Goal: Transaction & Acquisition: Book appointment/travel/reservation

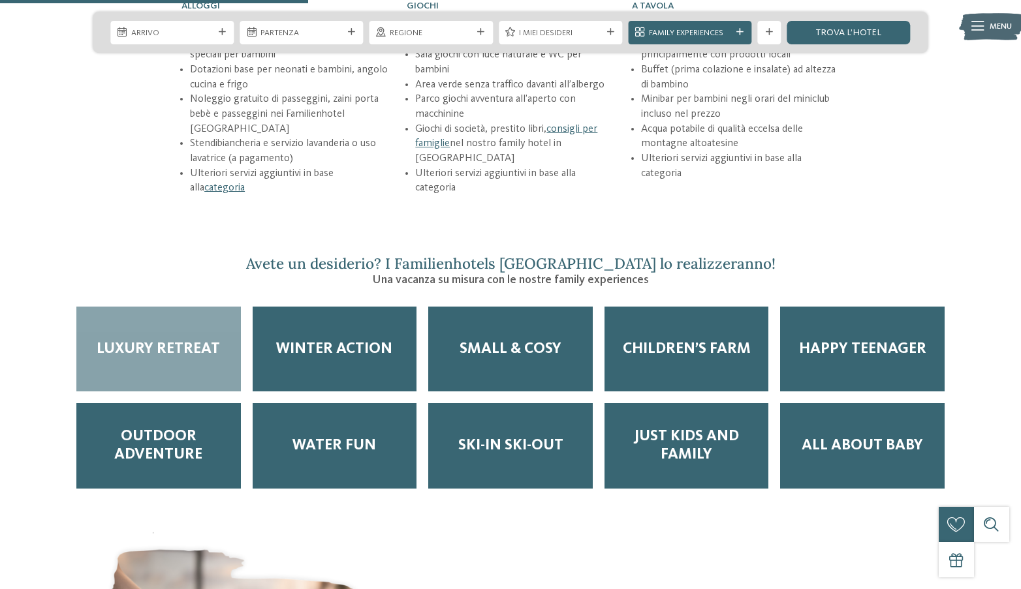
scroll to position [1530, 0]
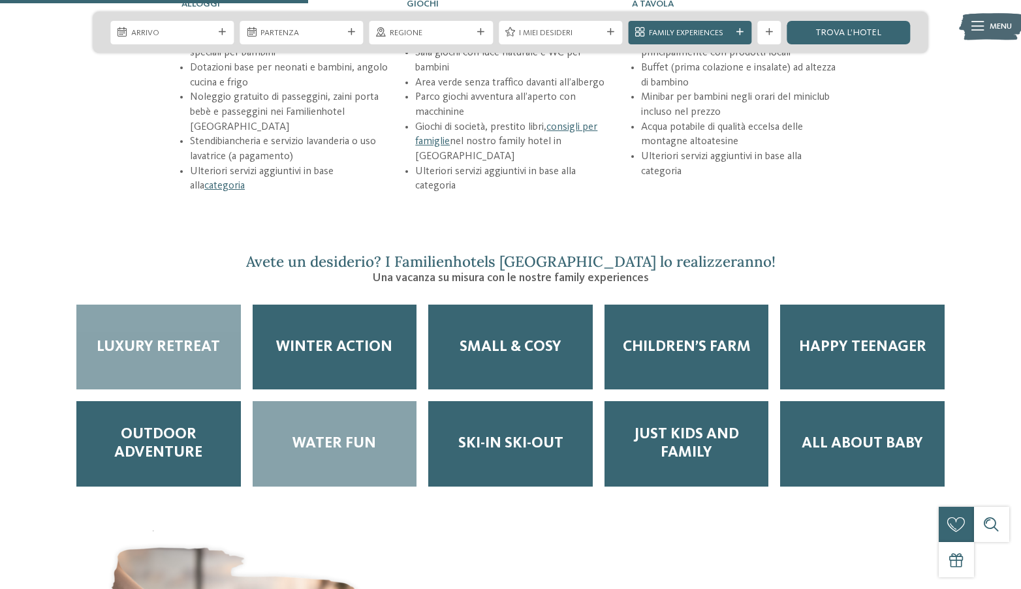
click at [326, 435] on span "Water Fun" at bounding box center [334, 444] width 84 height 18
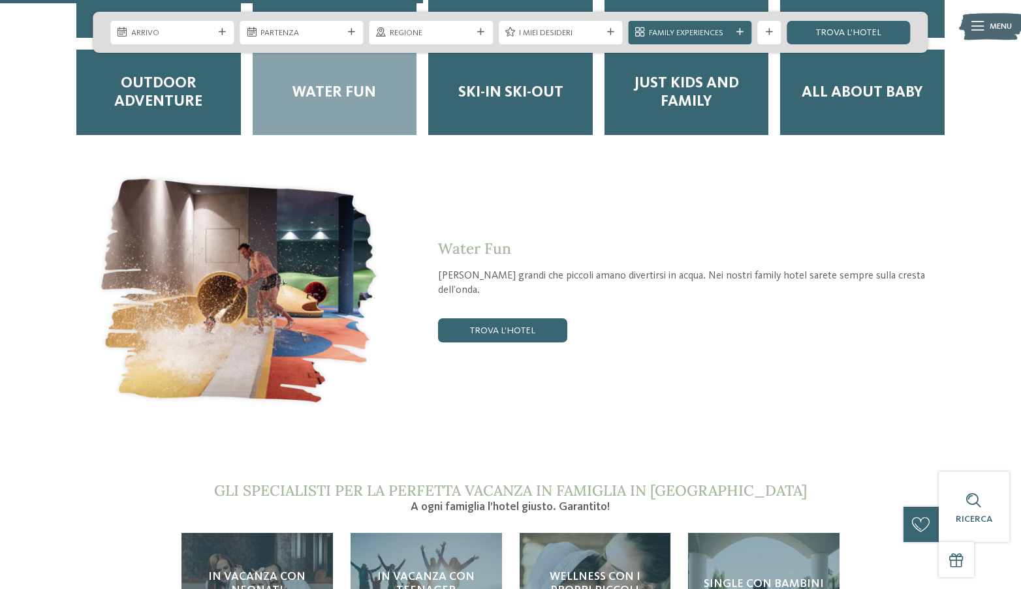
scroll to position [2239, 0]
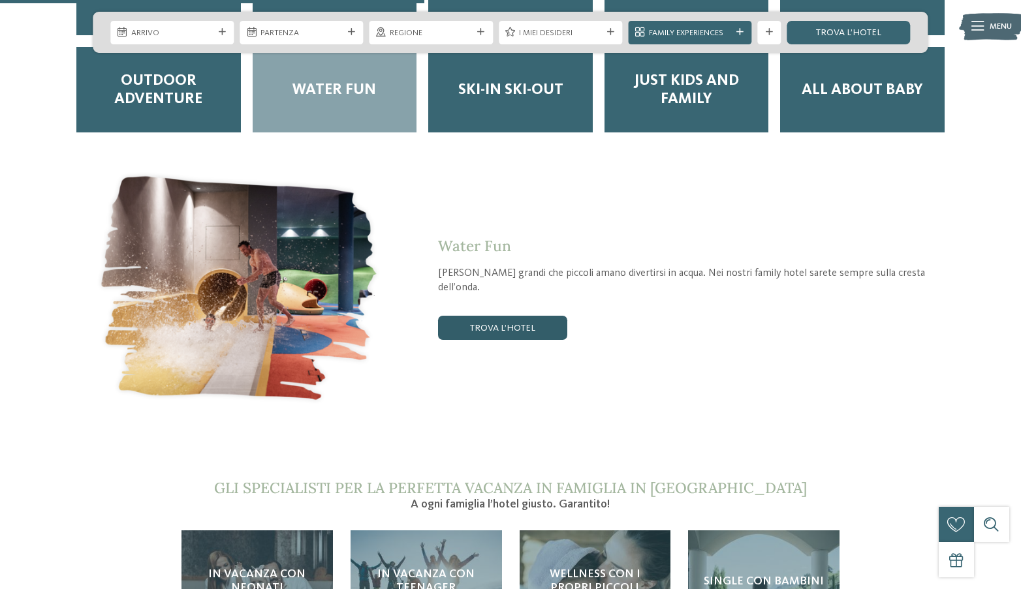
click at [502, 316] on link "trova l’hotel" at bounding box center [502, 327] width 129 height 23
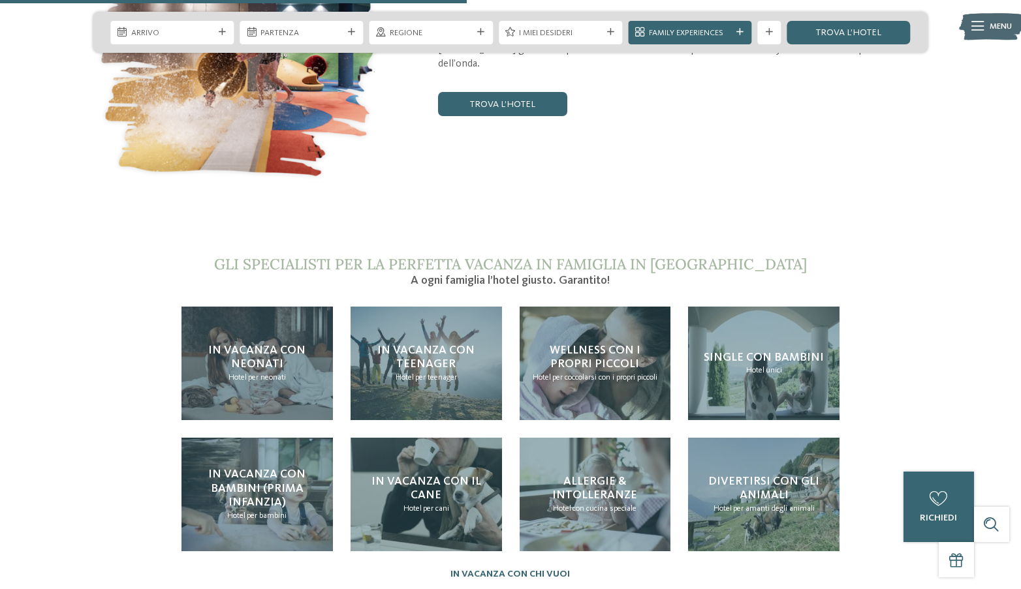
scroll to position [2423, 0]
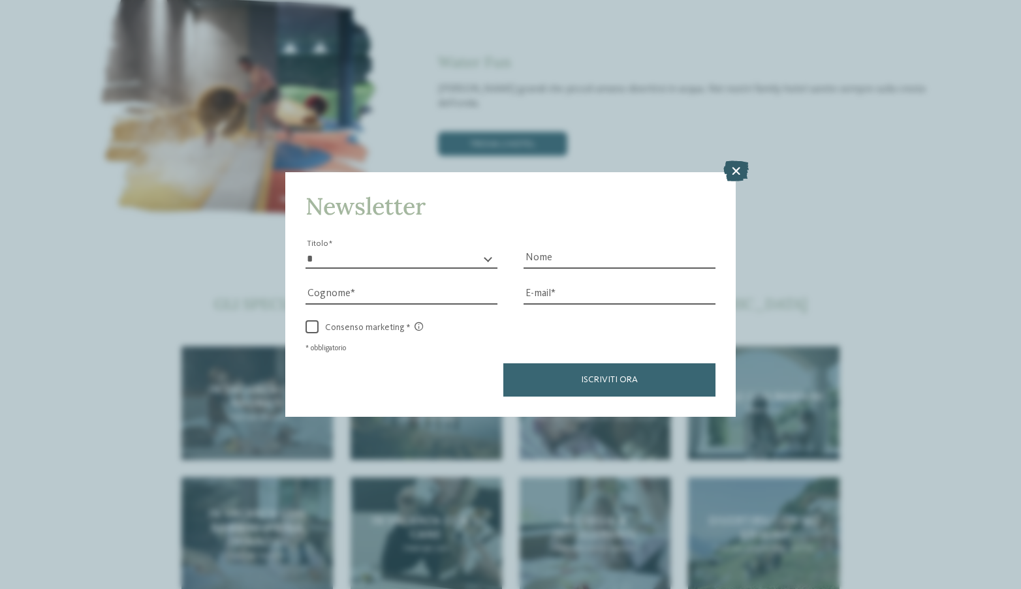
click at [737, 170] on icon at bounding box center [735, 171] width 25 height 21
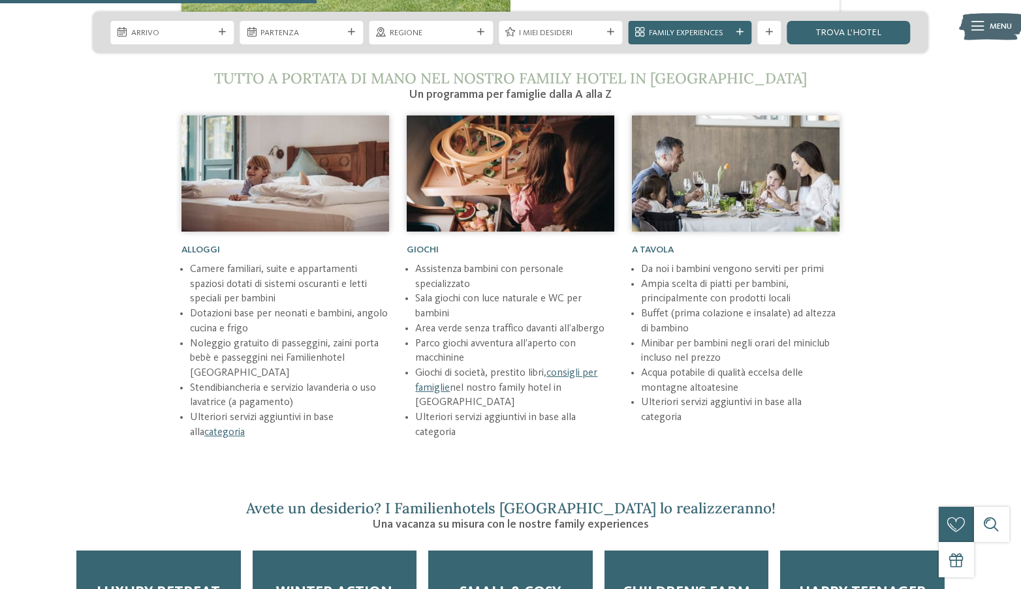
scroll to position [1636, 0]
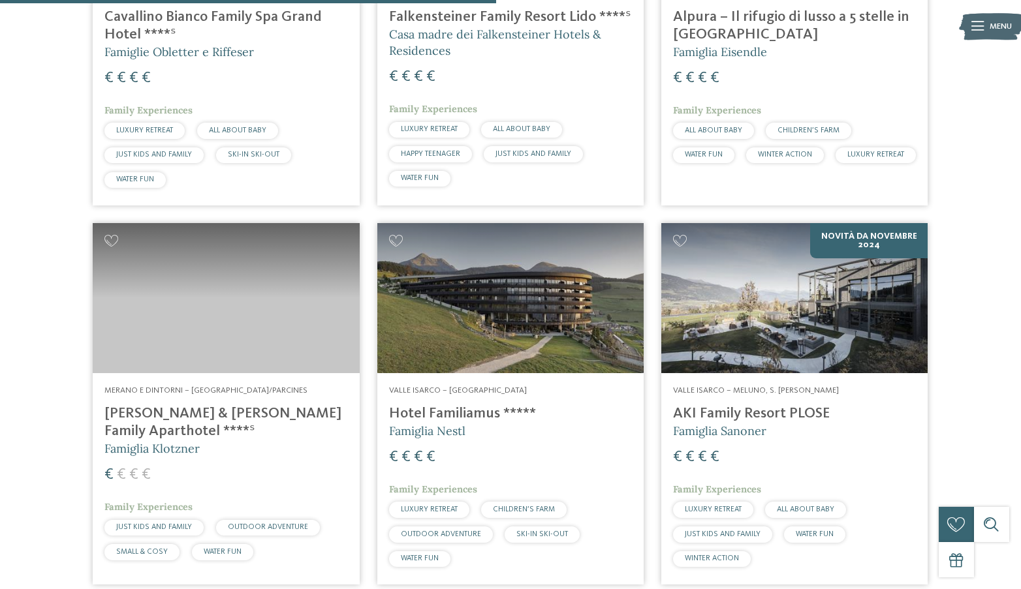
scroll to position [1025, 0]
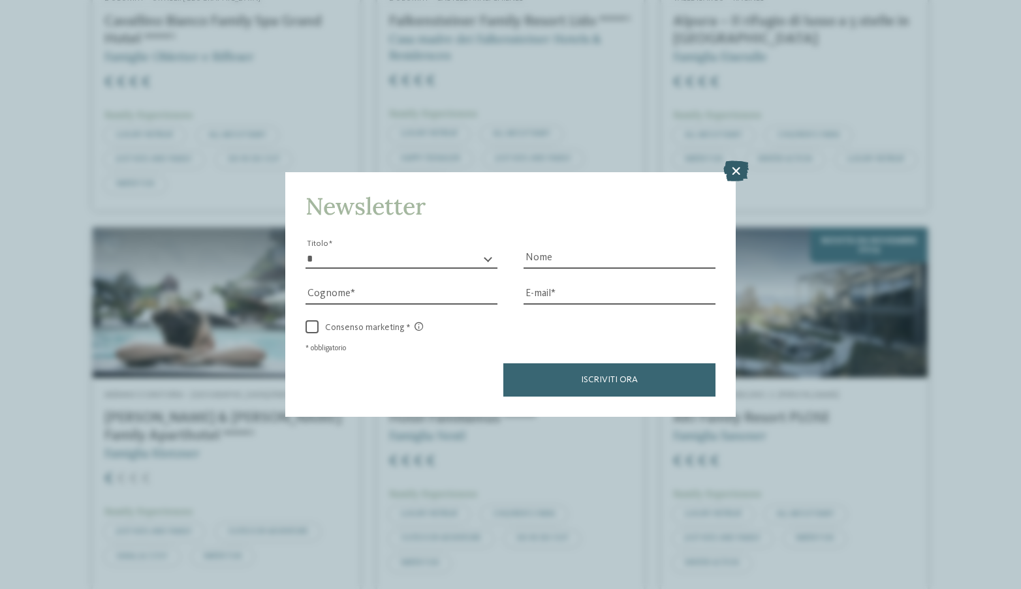
click at [736, 171] on icon at bounding box center [735, 171] width 25 height 21
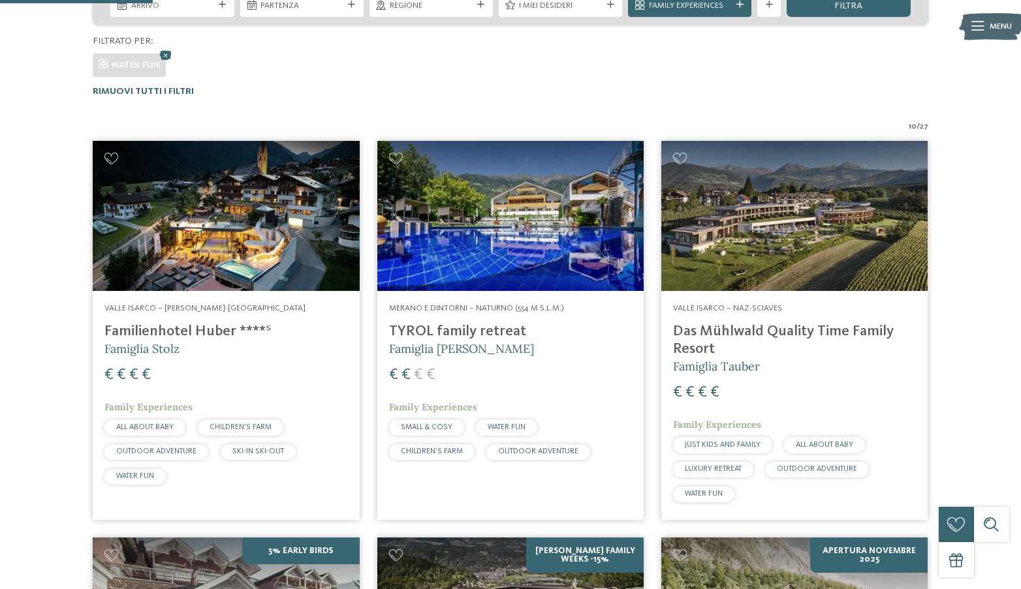
scroll to position [315, 0]
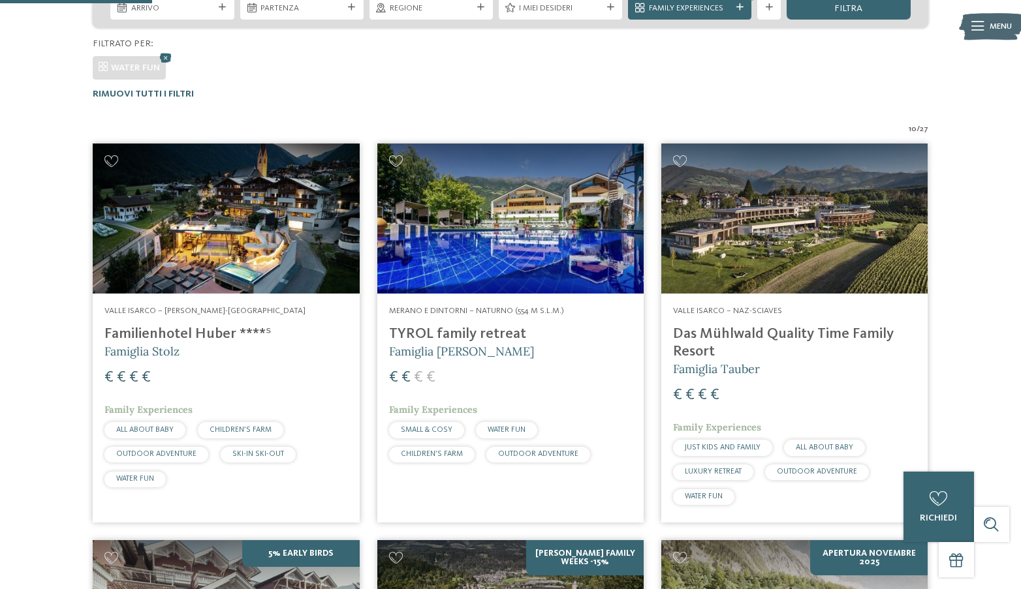
click at [461, 339] on h4 "TYROL family retreat" at bounding box center [510, 335] width 243 height 18
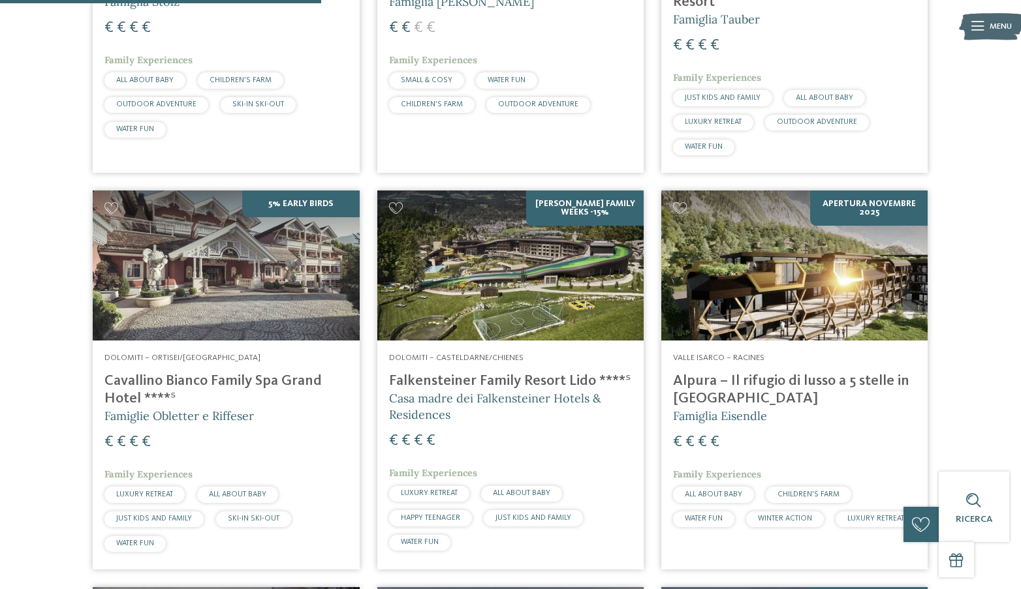
scroll to position [664, 0]
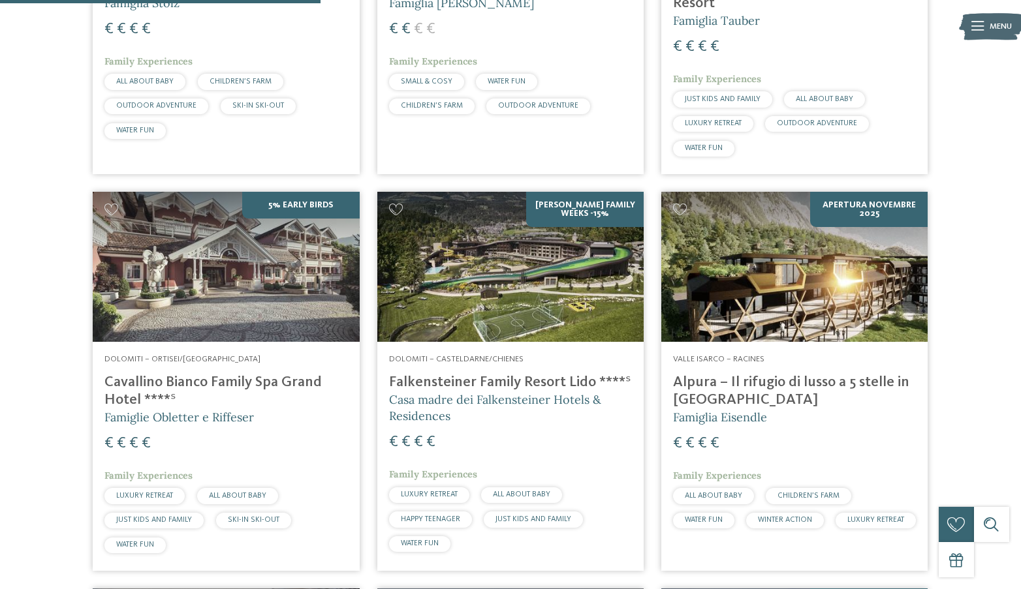
click at [732, 388] on h4 "Alpura – Il rifugio di lusso a 5 stelle in Alto Adige" at bounding box center [794, 391] width 243 height 35
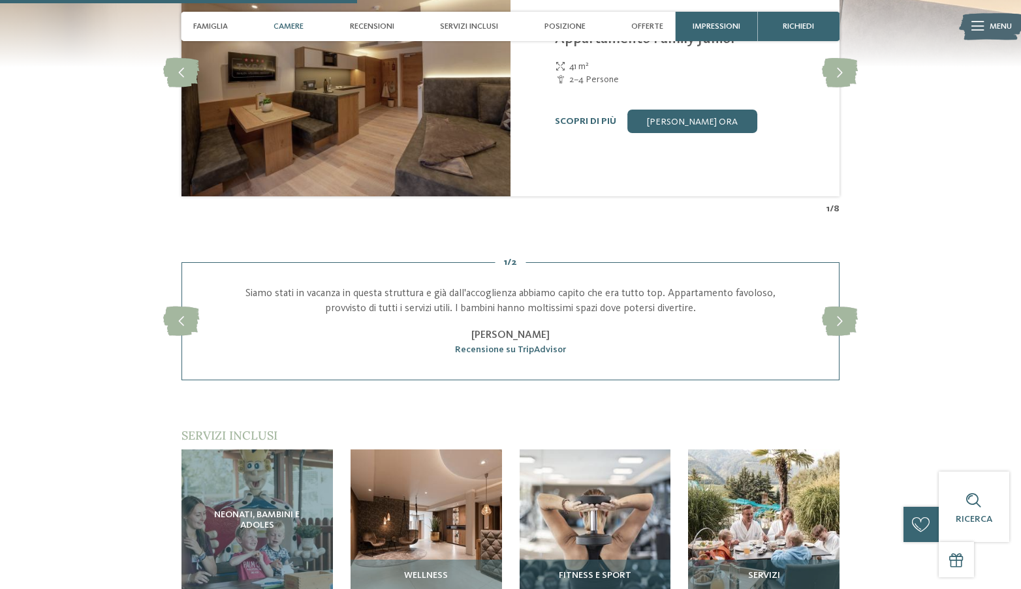
scroll to position [1252, 0]
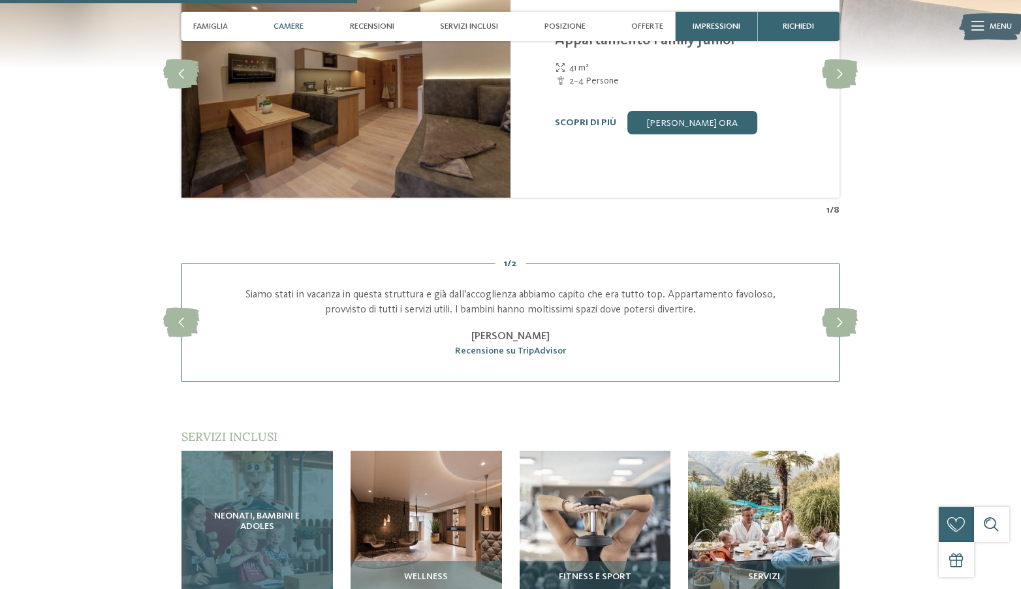
click at [258, 521] on span "Neonati, bambini e adoles" at bounding box center [257, 522] width 104 height 21
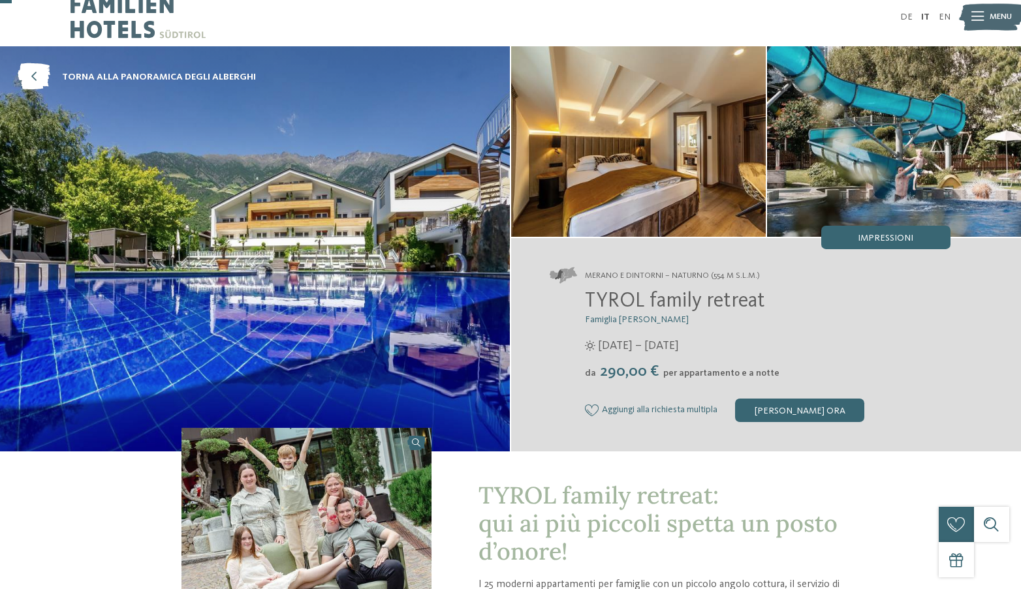
scroll to position [0, 0]
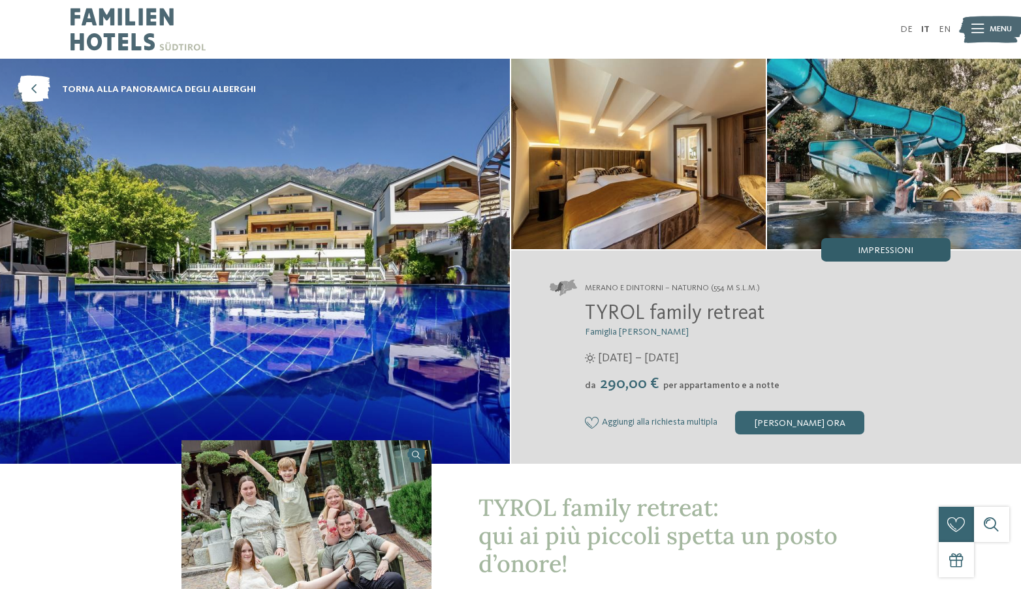
click at [870, 250] on span "Impressioni" at bounding box center [885, 250] width 55 height 9
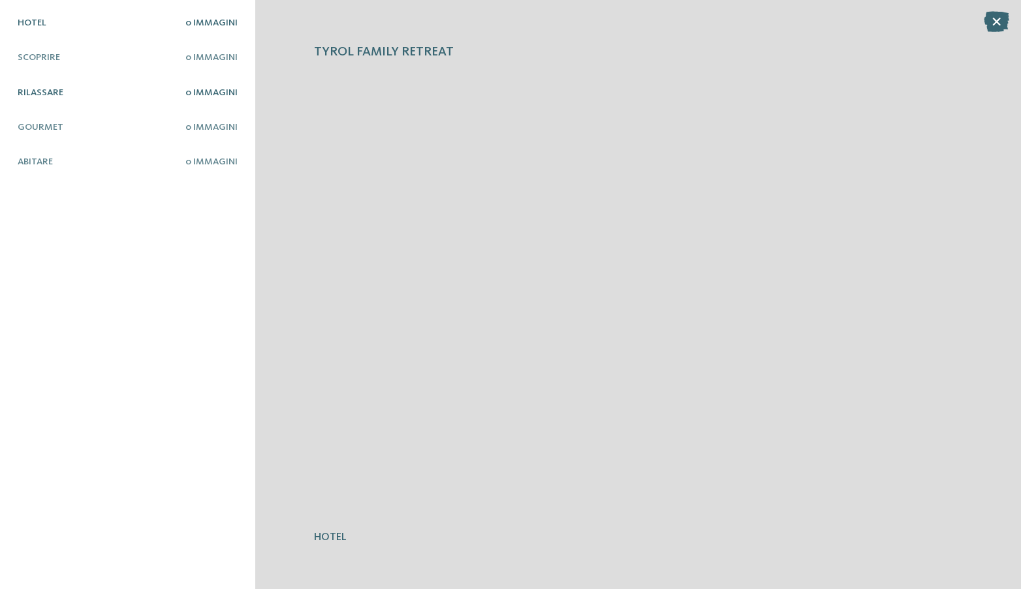
click at [209, 95] on span "0 Immagini" at bounding box center [211, 92] width 52 height 9
click at [993, 26] on icon at bounding box center [995, 21] width 25 height 21
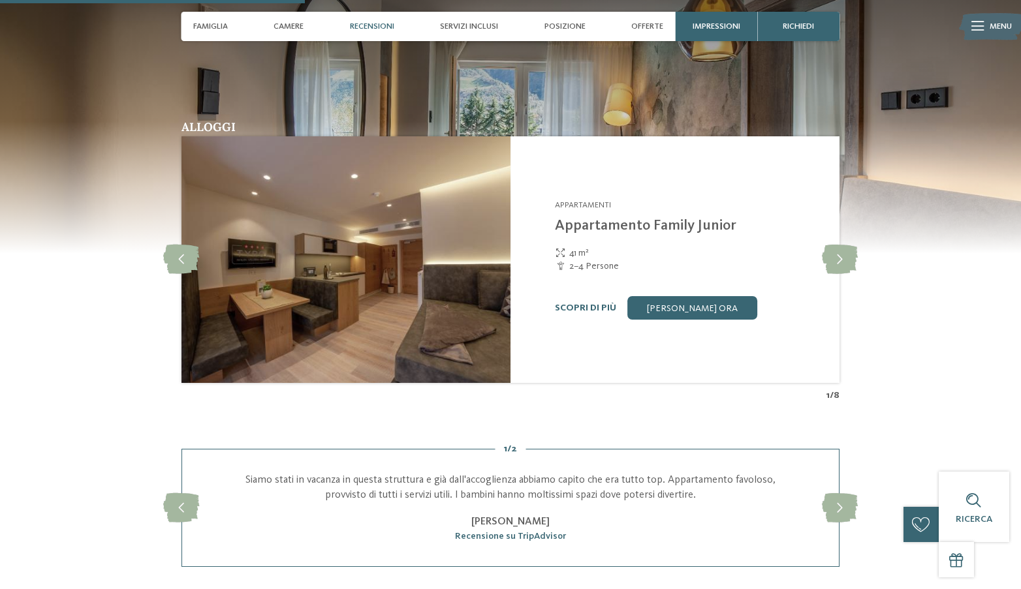
scroll to position [1077, 0]
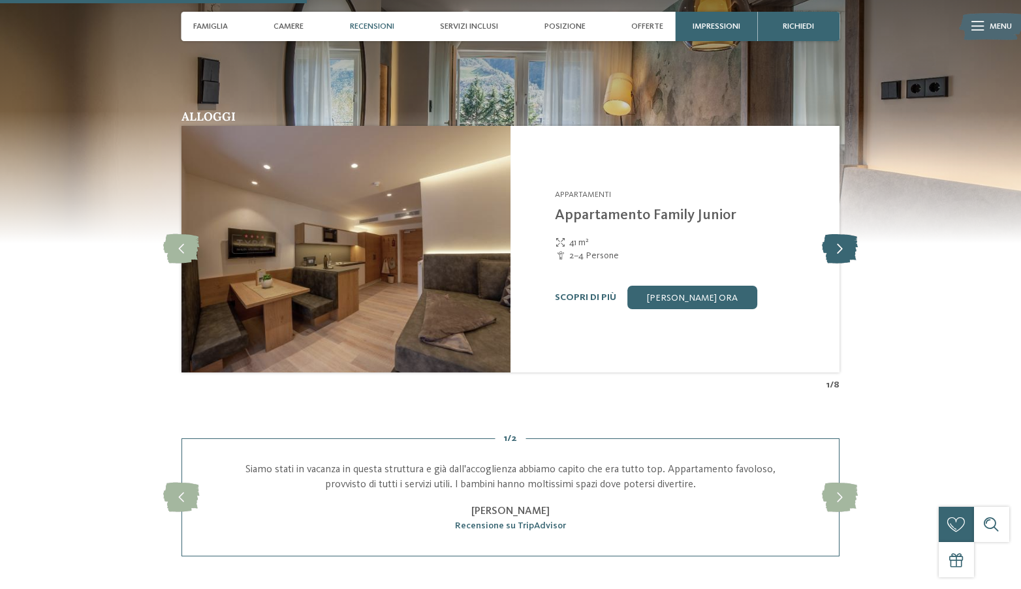
click at [839, 248] on icon at bounding box center [840, 249] width 36 height 29
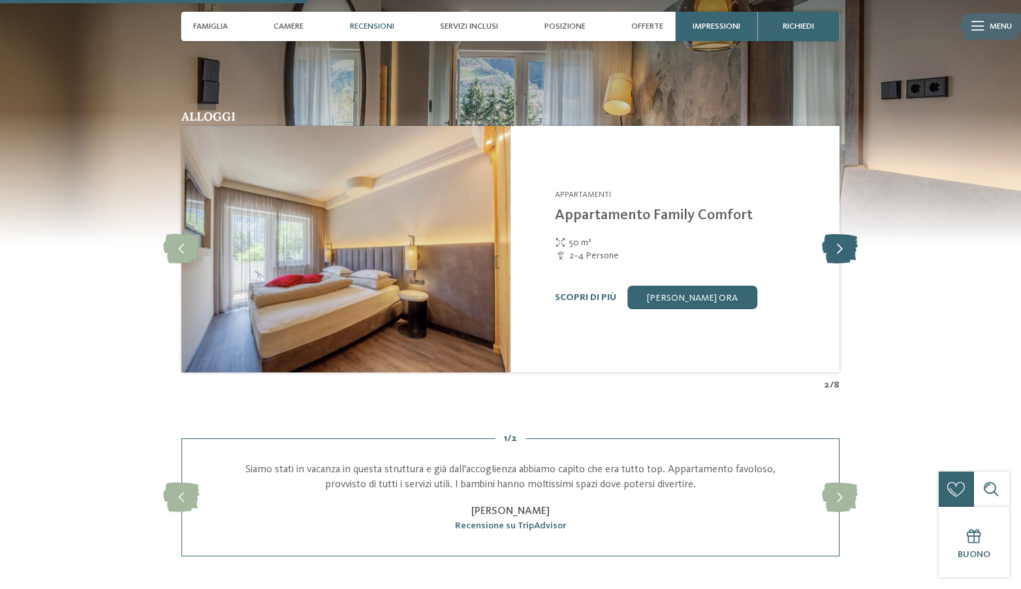
click at [839, 248] on icon at bounding box center [840, 249] width 36 height 29
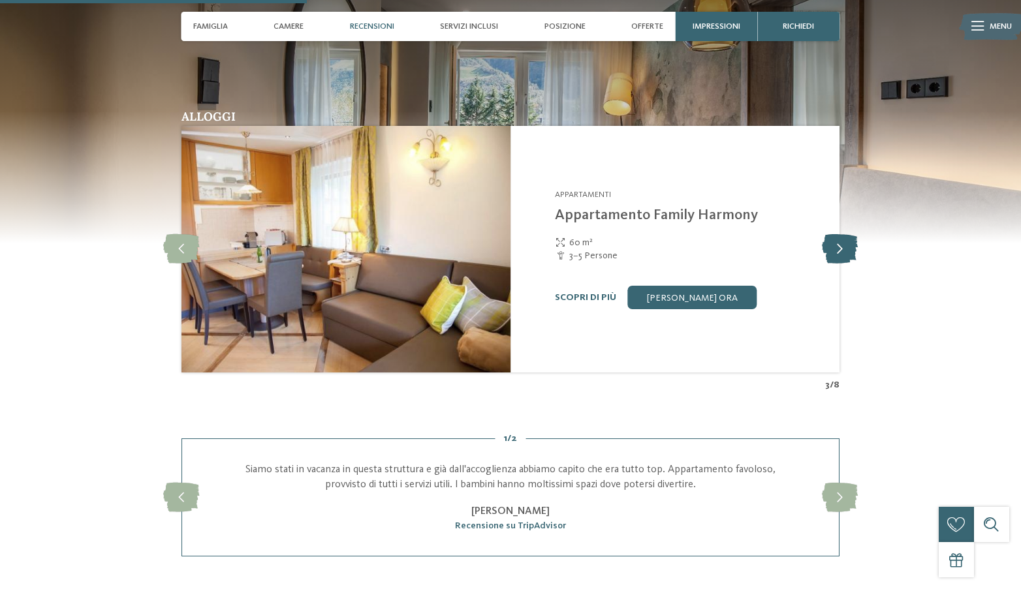
click at [839, 248] on icon at bounding box center [840, 249] width 36 height 29
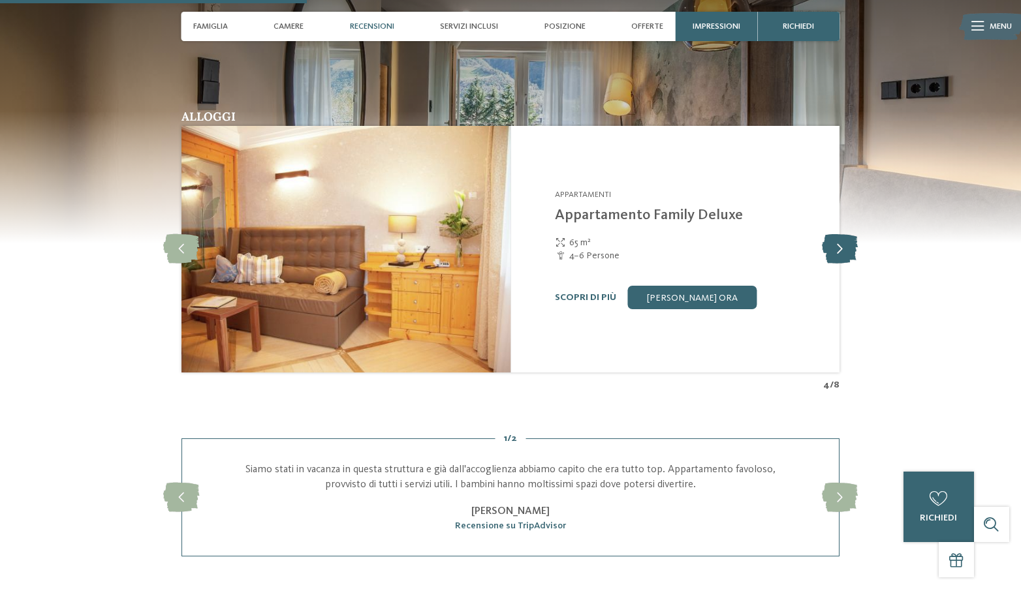
click at [839, 248] on icon at bounding box center [840, 249] width 36 height 29
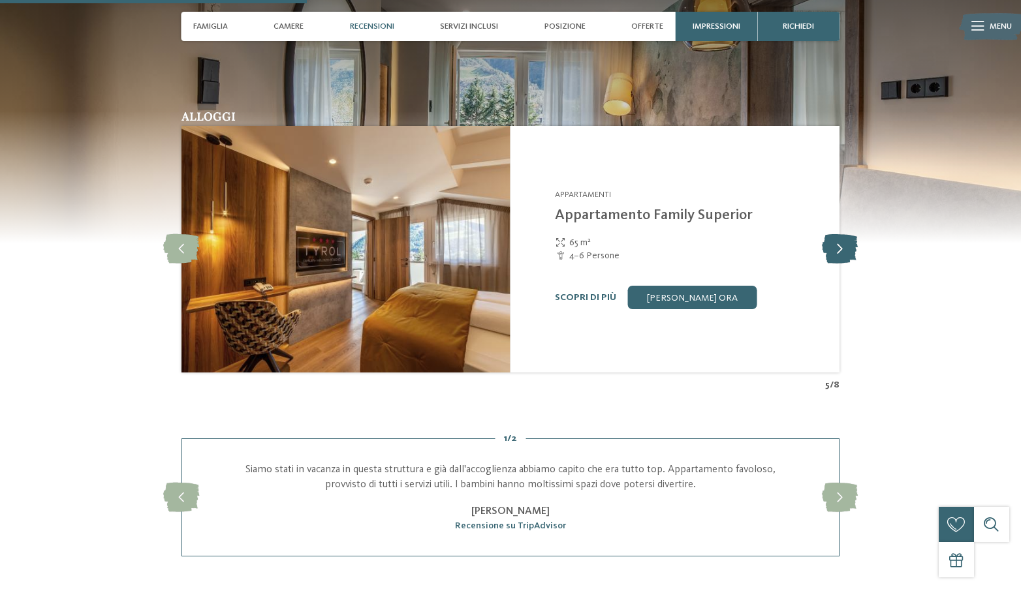
click at [839, 248] on icon at bounding box center [840, 249] width 36 height 29
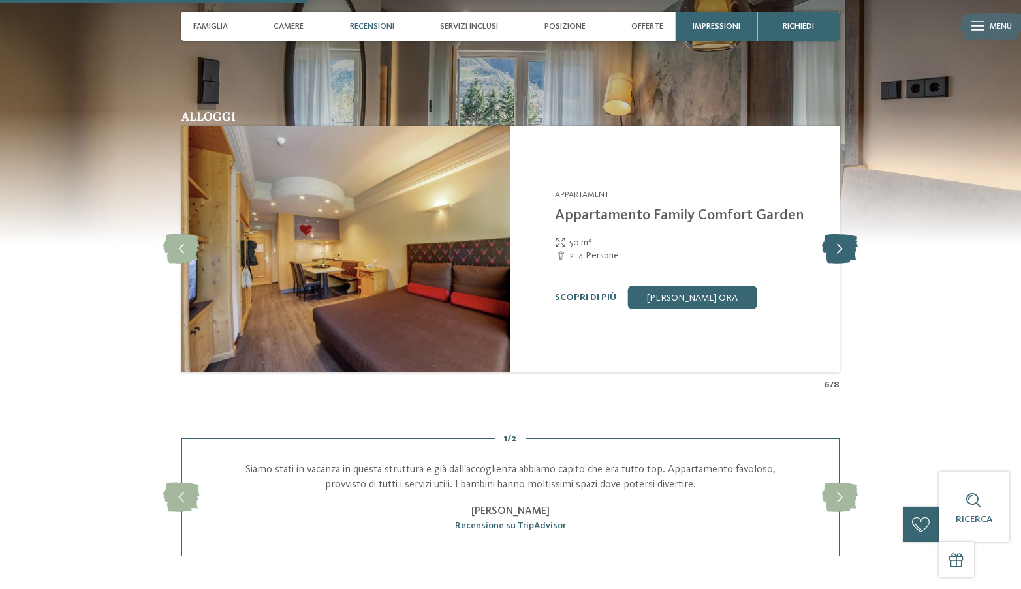
click at [839, 248] on icon at bounding box center [840, 249] width 36 height 29
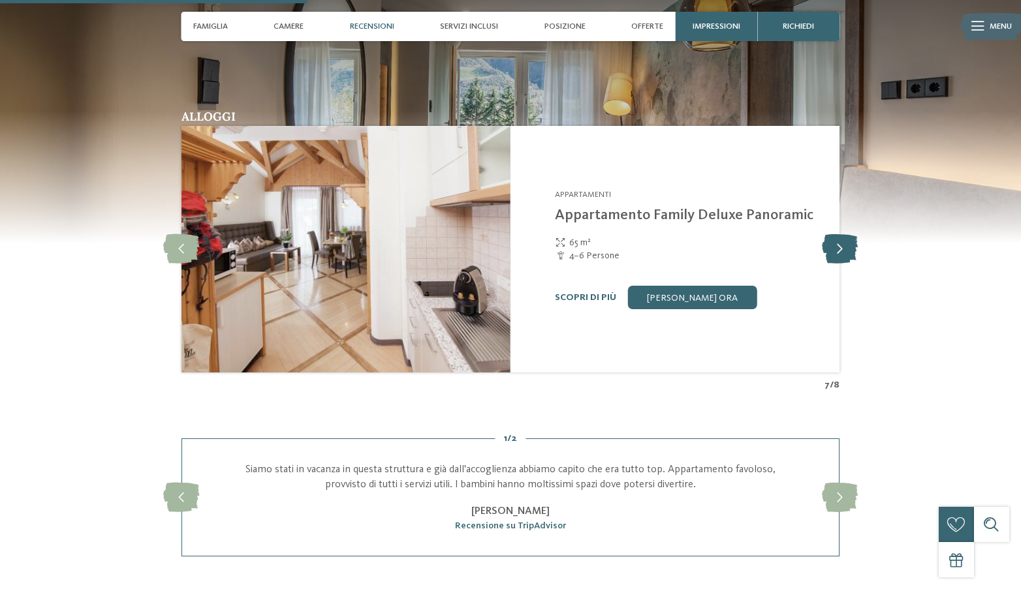
click at [839, 248] on icon at bounding box center [840, 249] width 36 height 29
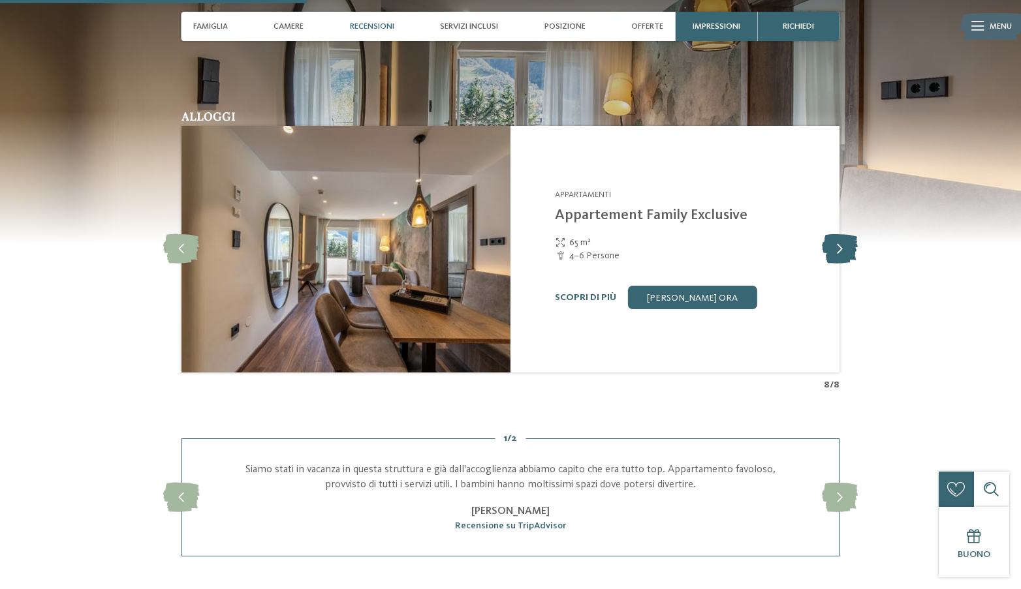
click at [839, 248] on icon at bounding box center [840, 249] width 36 height 29
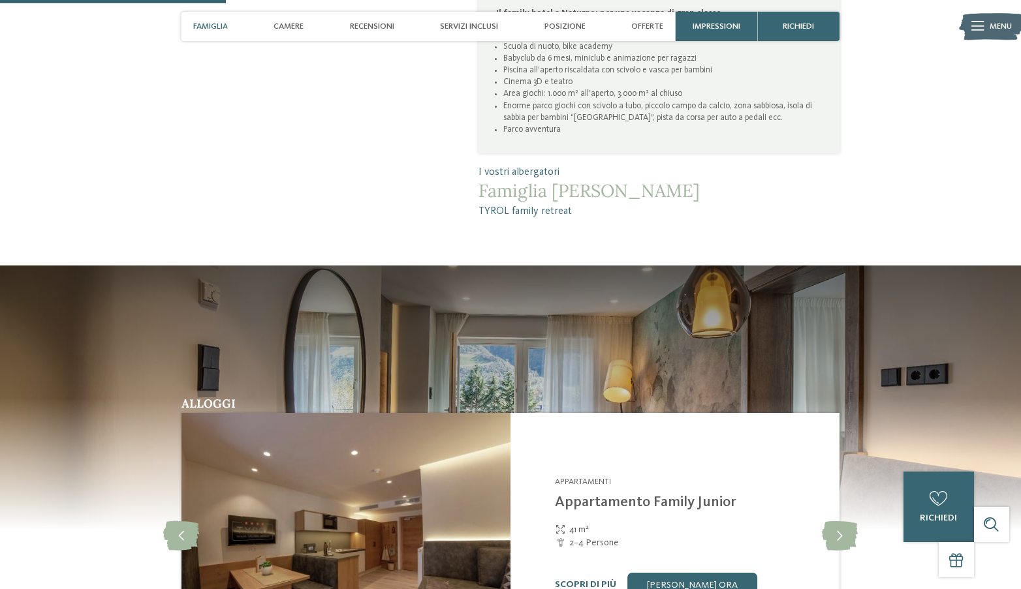
scroll to position [781, 0]
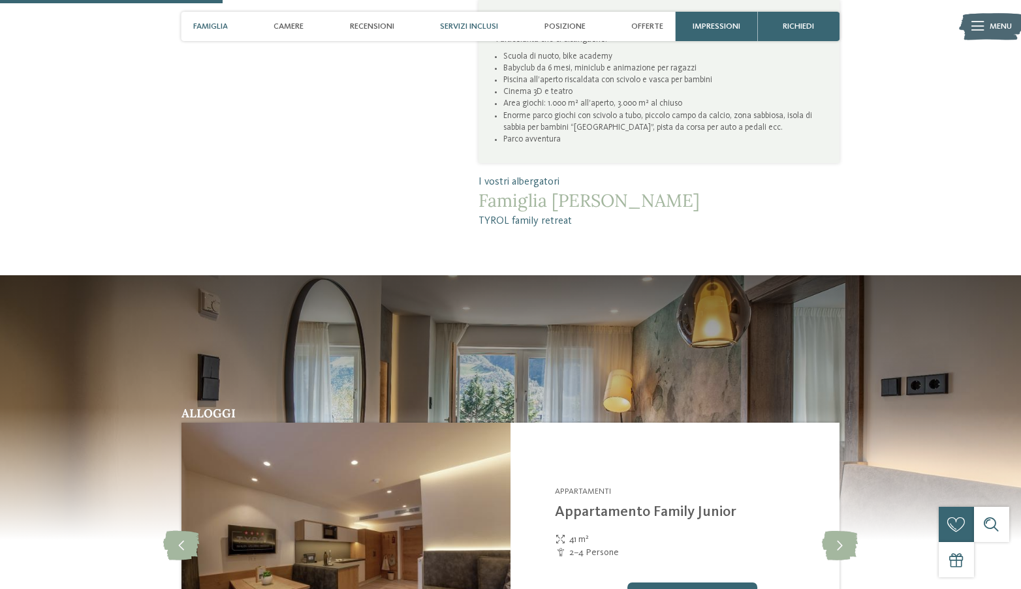
click at [491, 27] on span "Servizi inclusi" at bounding box center [469, 27] width 58 height 10
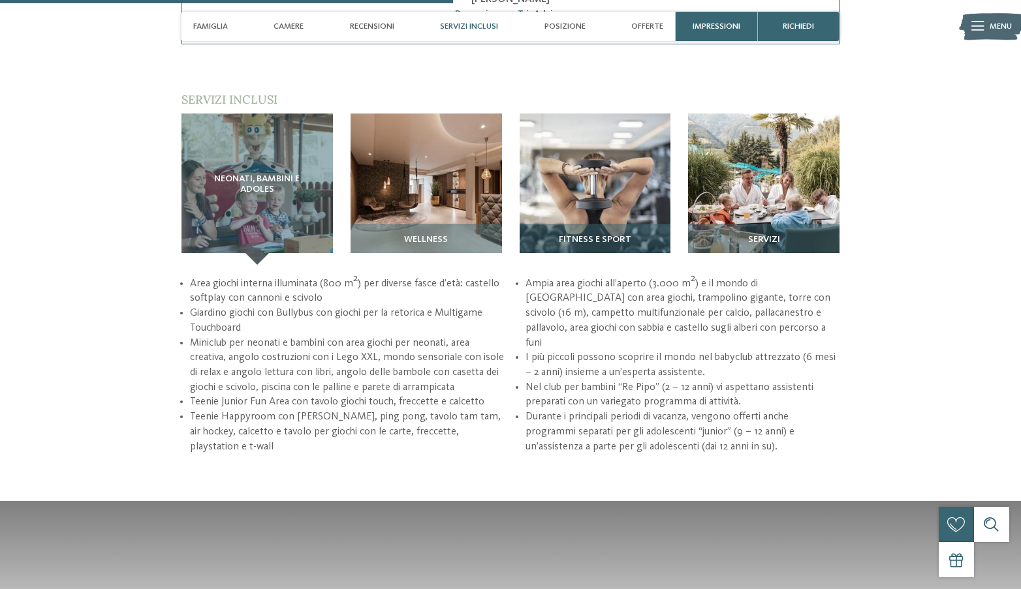
scroll to position [1609, 0]
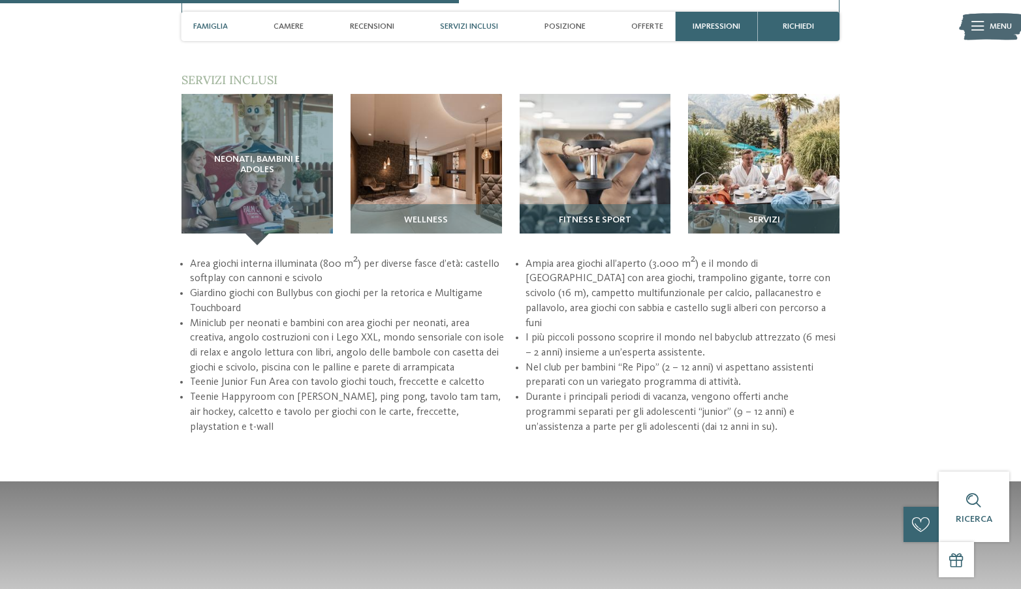
click at [222, 25] on span "Famiglia" at bounding box center [210, 27] width 35 height 10
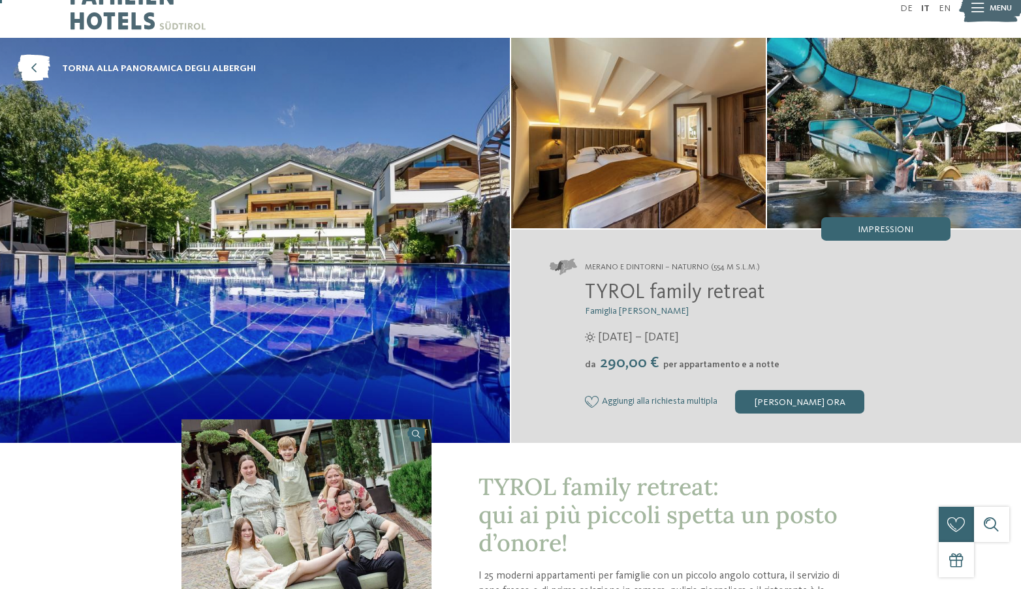
scroll to position [0, 0]
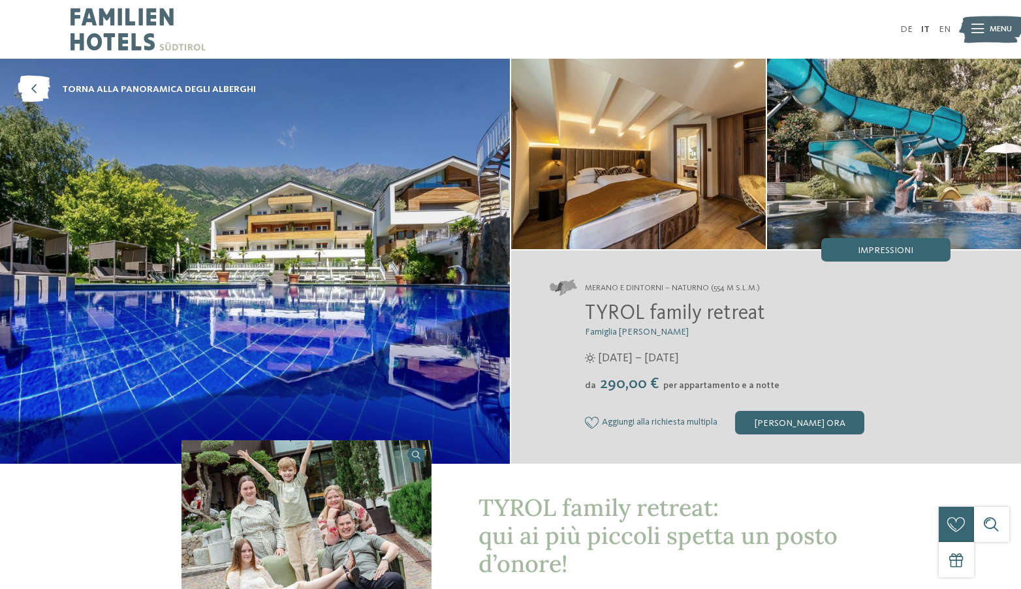
click at [978, 27] on icon at bounding box center [977, 29] width 12 height 9
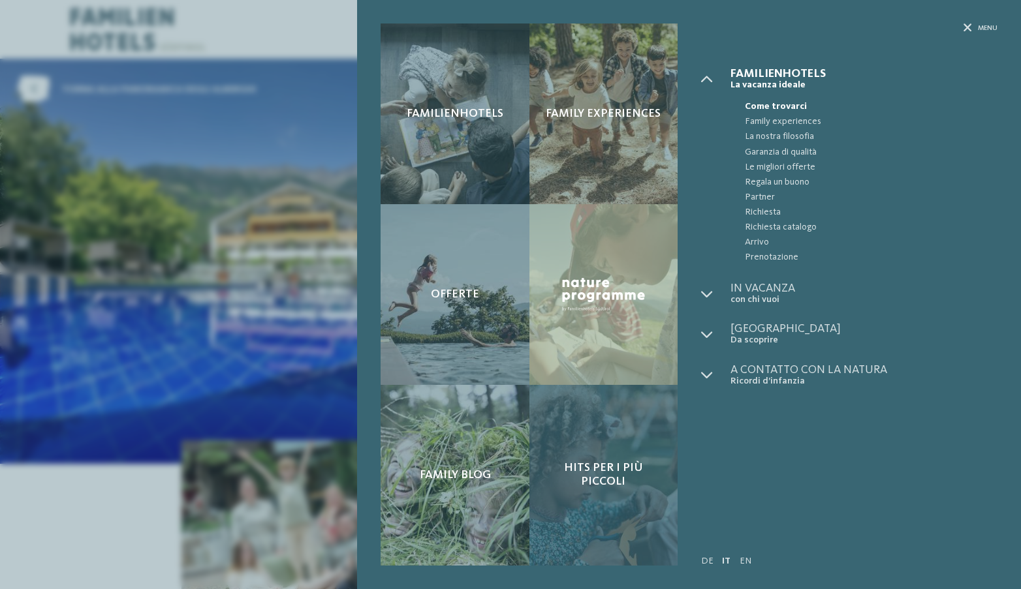
click at [611, 474] on span "Hits per i più piccoli" at bounding box center [603, 475] width 125 height 28
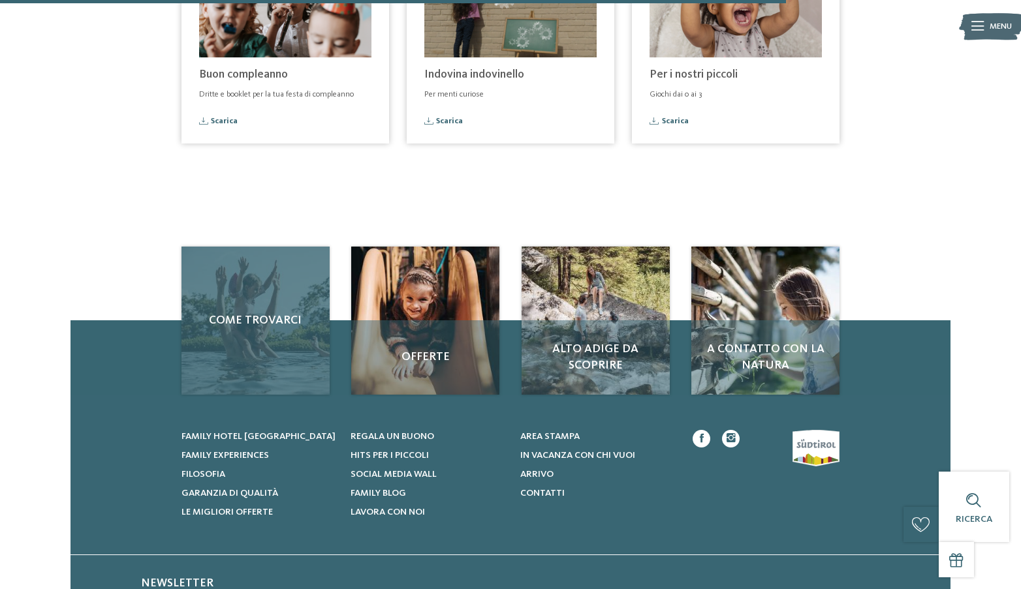
scroll to position [739, 0]
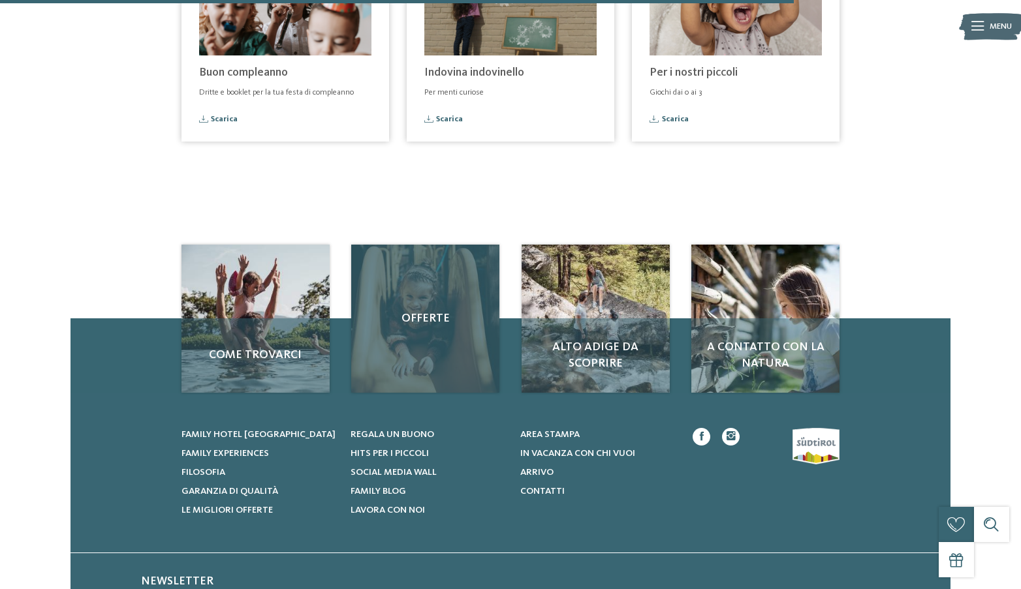
click at [425, 320] on span "Offerte" at bounding box center [425, 319] width 125 height 16
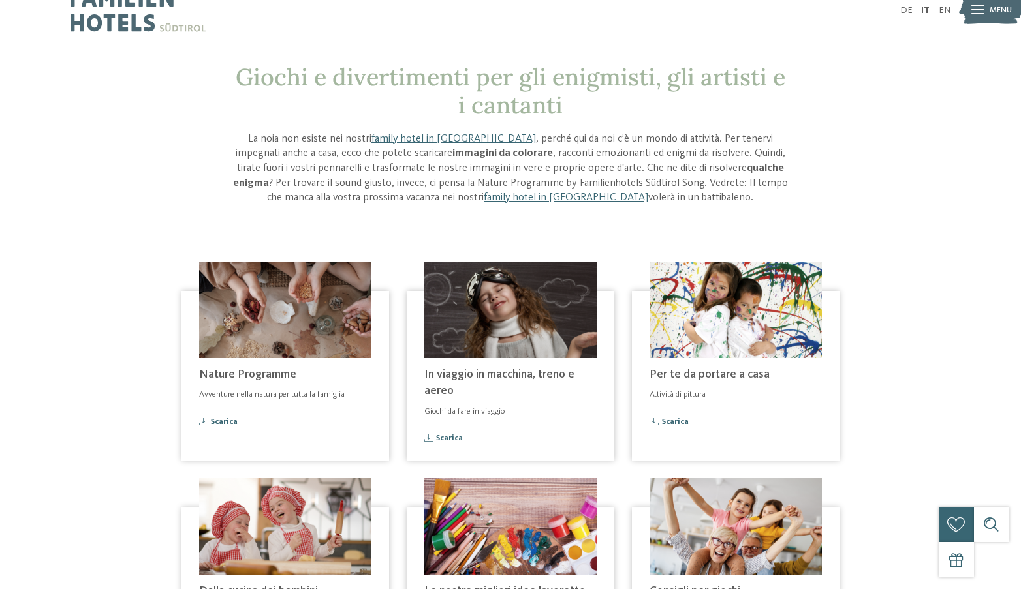
scroll to position [0, 0]
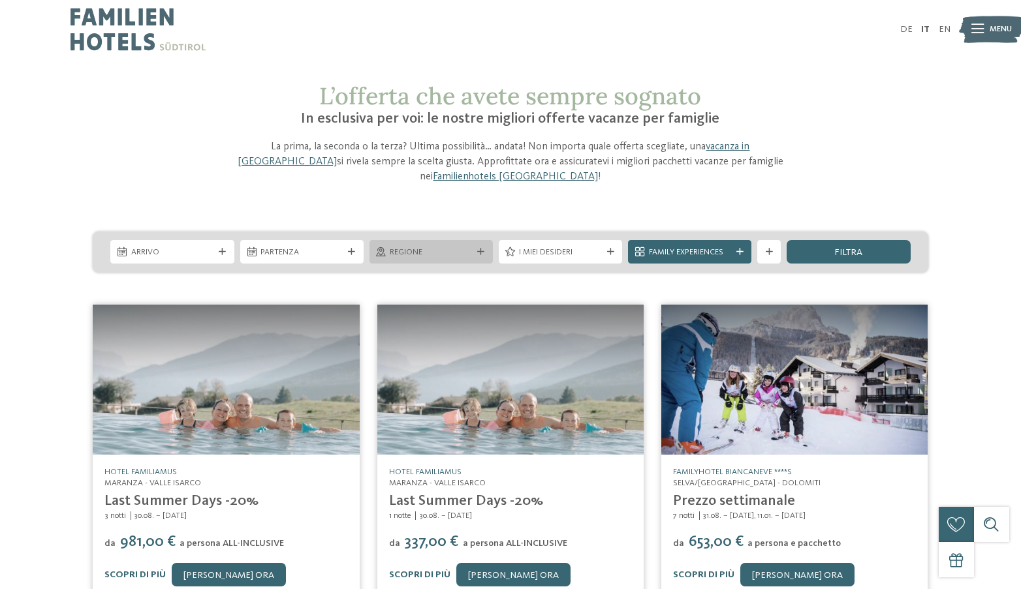
click at [474, 245] on div "Regione" at bounding box center [431, 251] width 88 height 12
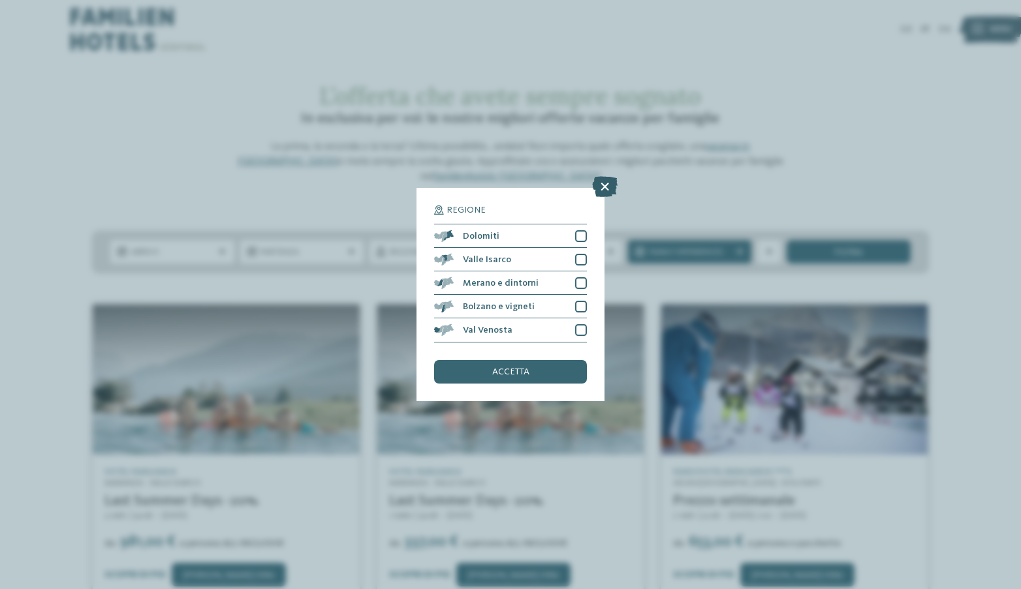
click at [604, 186] on icon at bounding box center [604, 187] width 25 height 21
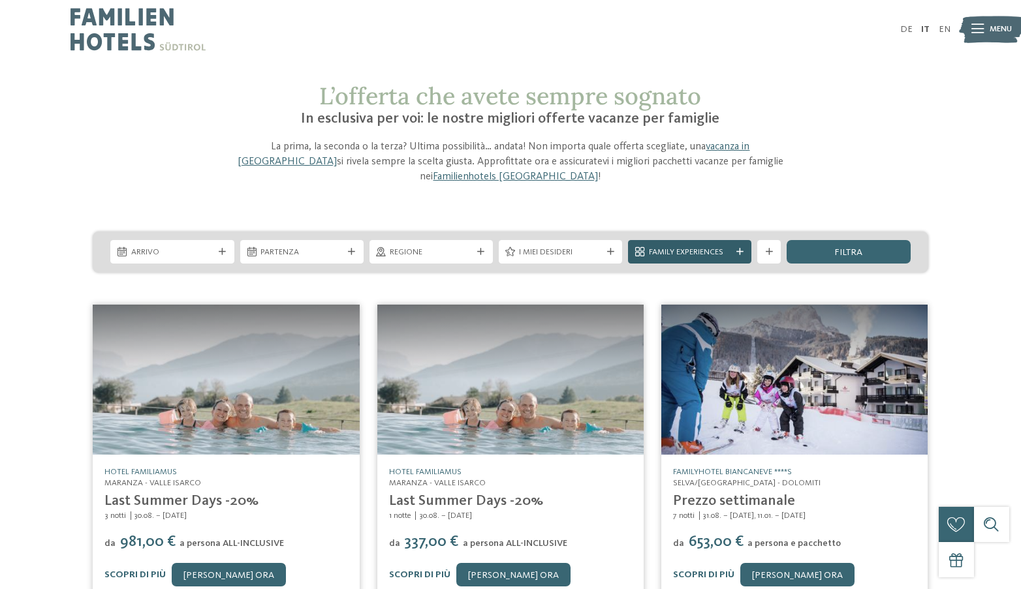
click at [742, 249] on icon at bounding box center [739, 252] width 7 height 7
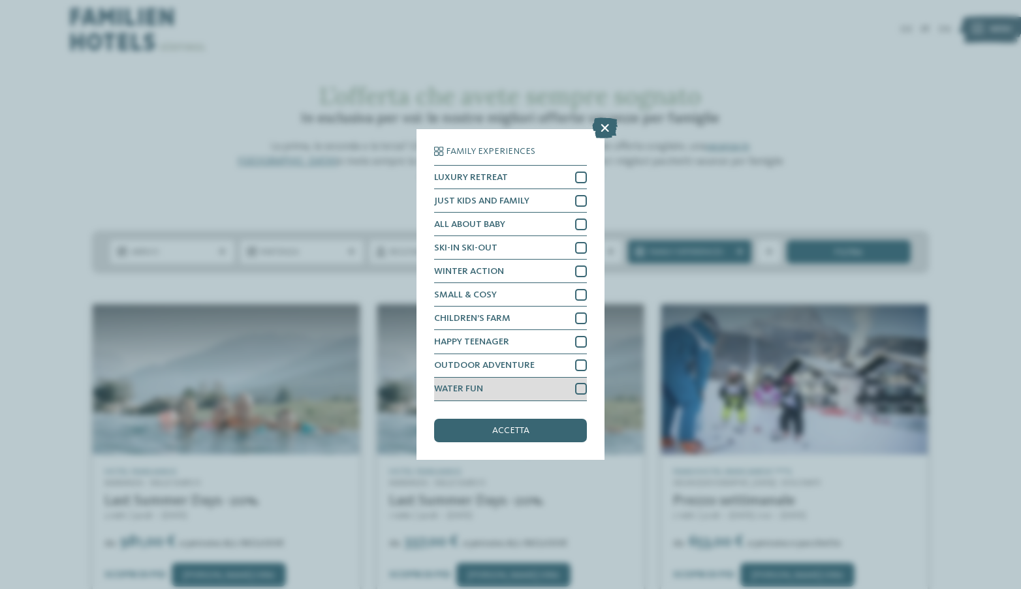
click at [581, 388] on div at bounding box center [581, 389] width 12 height 12
click at [511, 428] on span "accetta" at bounding box center [510, 430] width 37 height 9
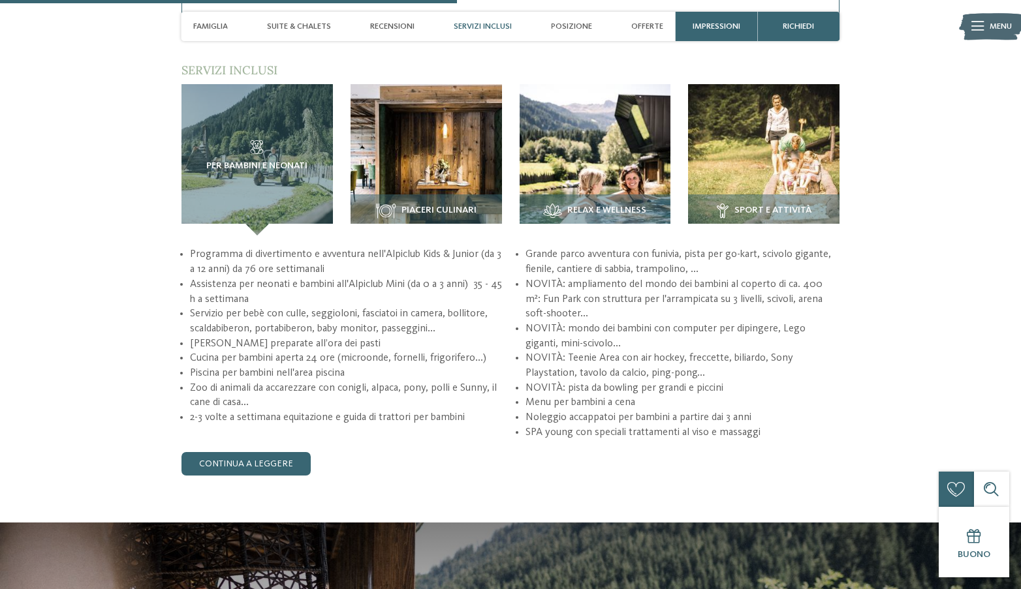
scroll to position [1649, 0]
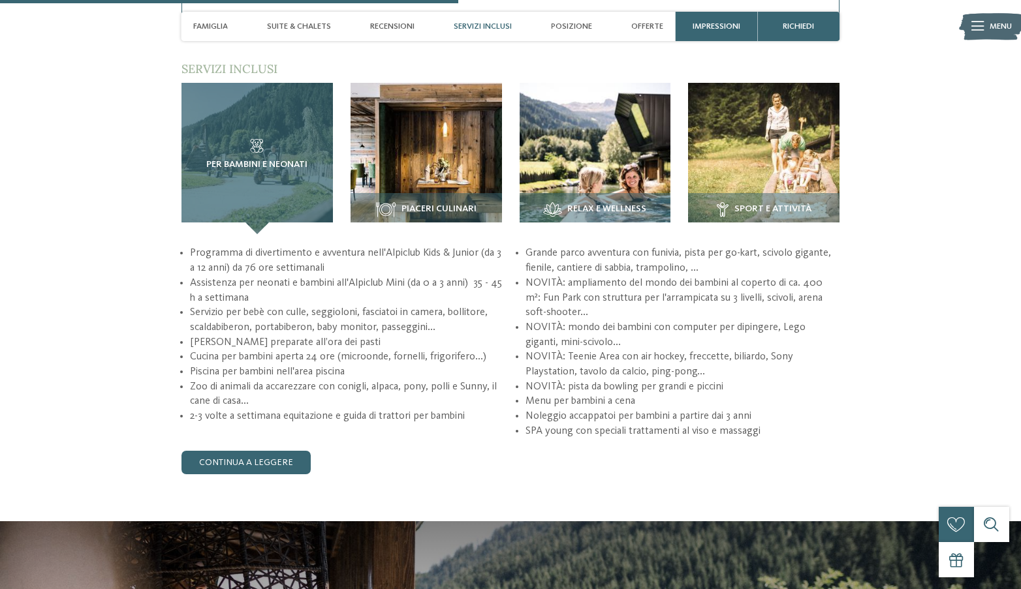
click at [257, 160] on span "Per bambini e neonati" at bounding box center [256, 165] width 101 height 10
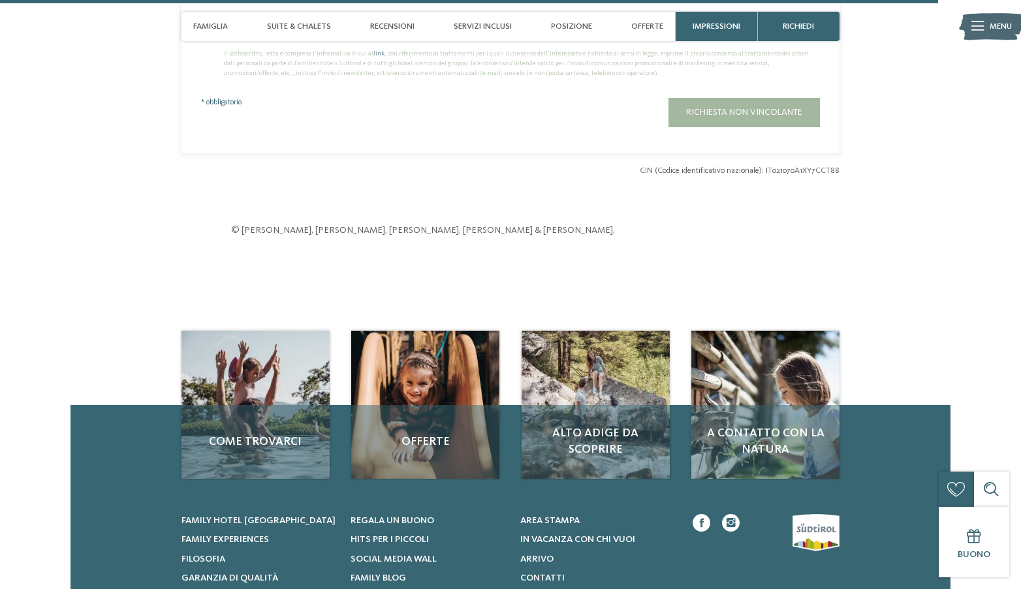
scroll to position [3380, 0]
